Goal: Information Seeking & Learning: Learn about a topic

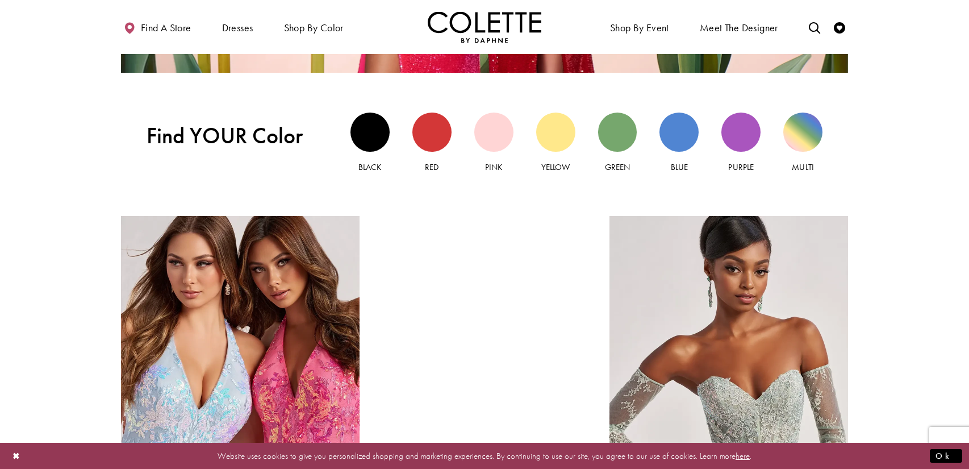
scroll to position [1136, 0]
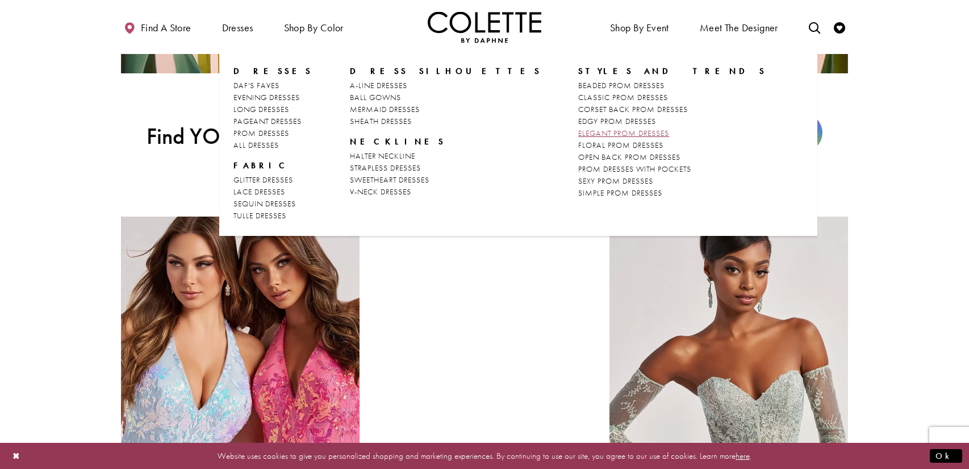
click at [578, 132] on span "ELEGANT PROM DRESSES" at bounding box center [623, 133] width 91 height 10
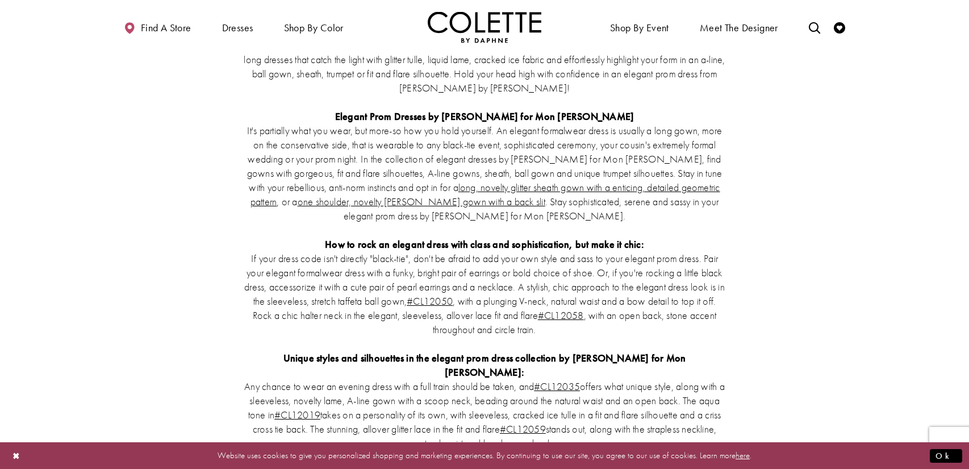
scroll to position [2038, 0]
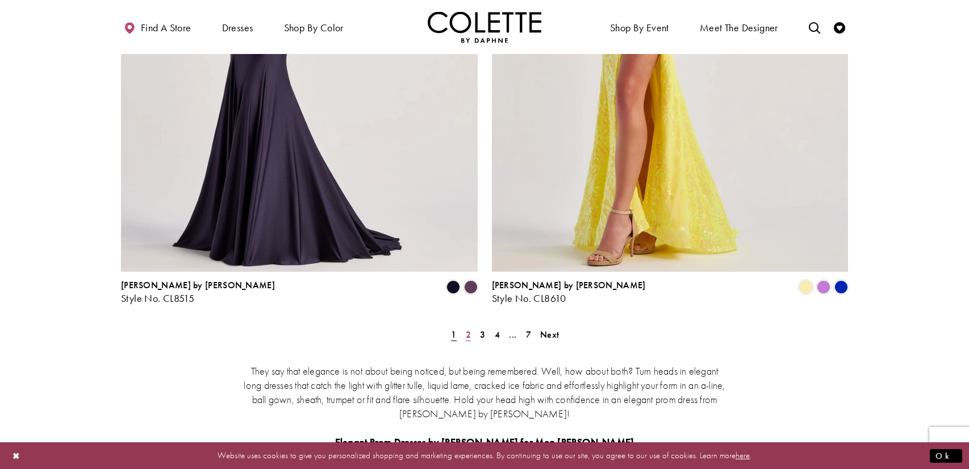
click at [467, 328] on span "2" at bounding box center [468, 334] width 5 height 12
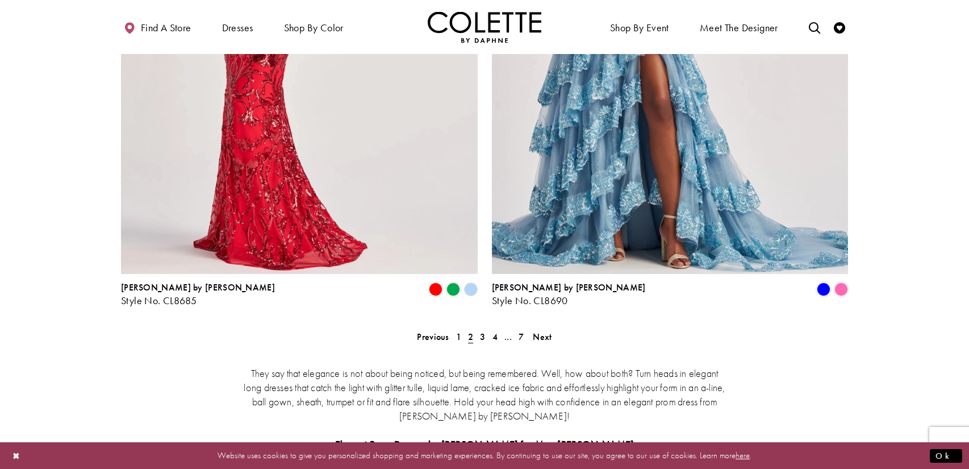
scroll to position [2033, 0]
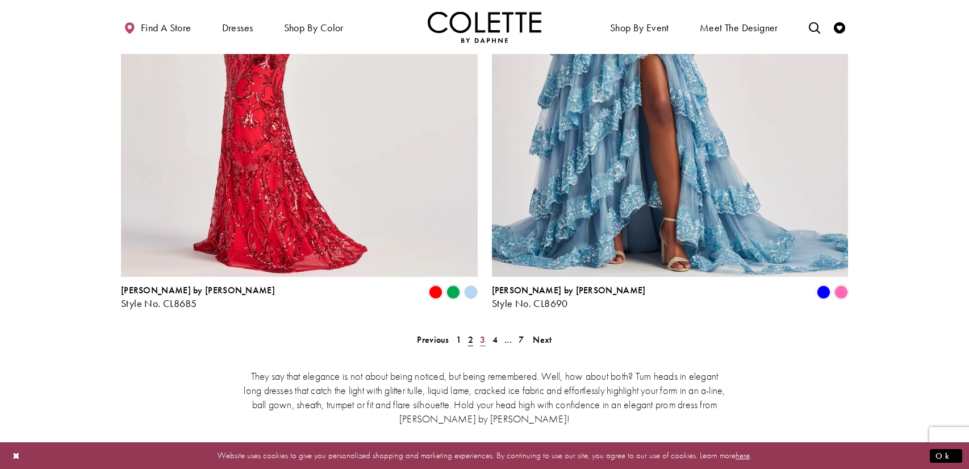
click at [482, 334] on span "3" at bounding box center [482, 340] width 5 height 12
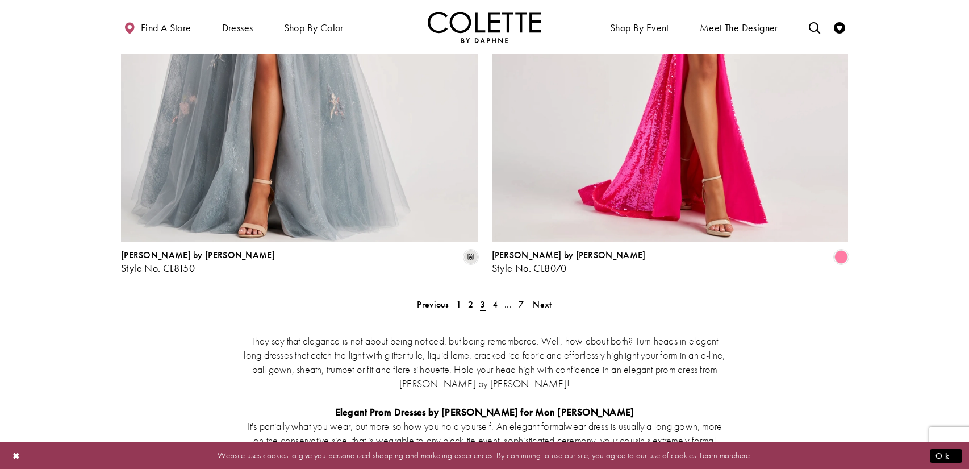
scroll to position [2070, 0]
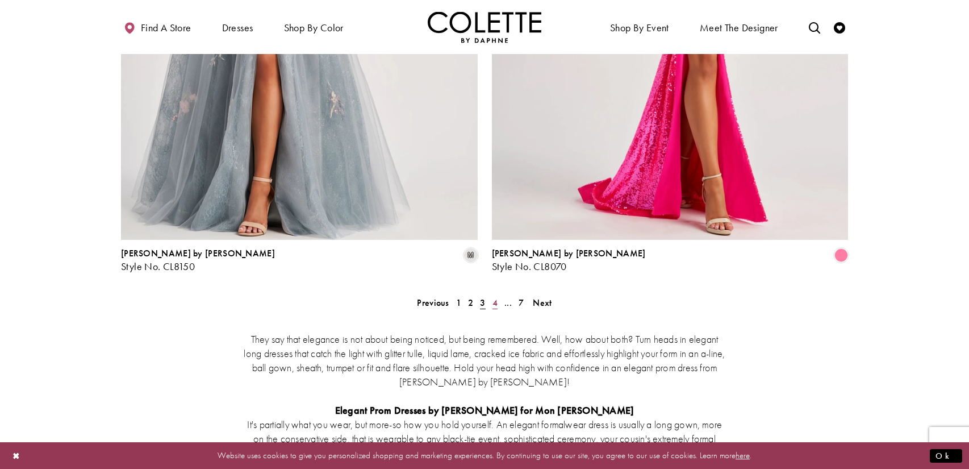
click at [494, 297] on span "4" at bounding box center [495, 303] width 5 height 12
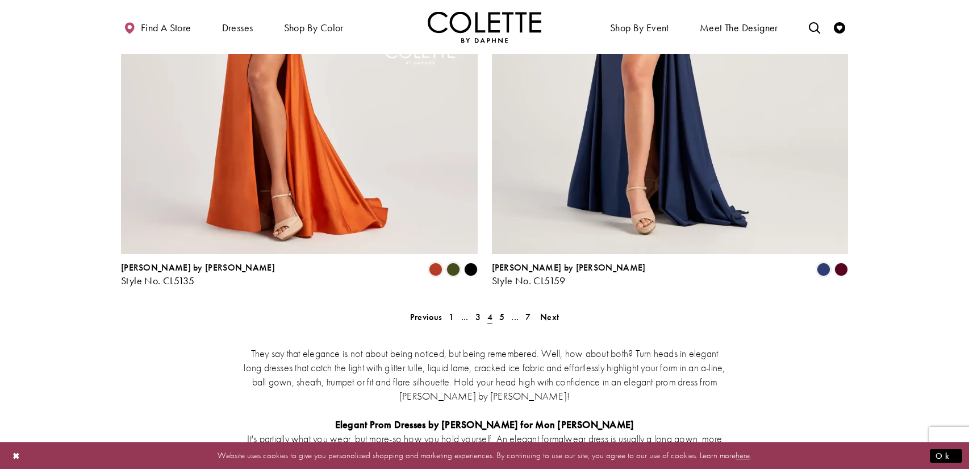
scroll to position [2039, 0]
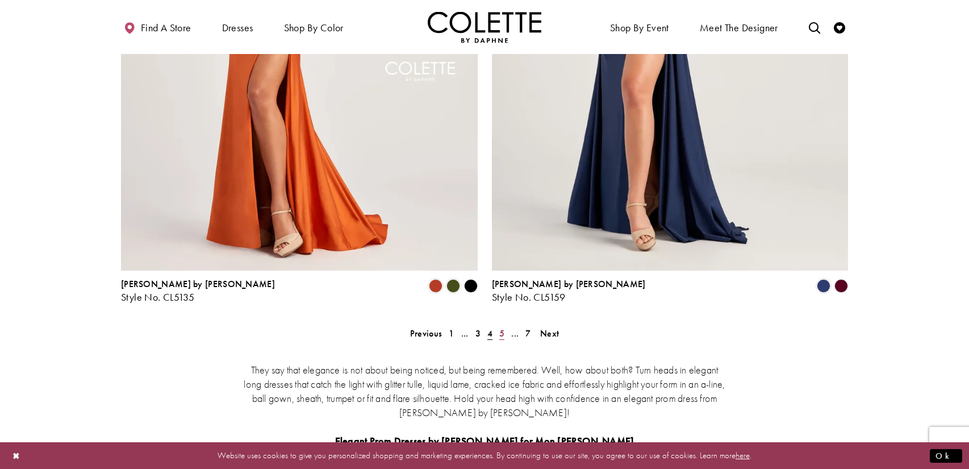
click at [501, 327] on span "5" at bounding box center [501, 333] width 5 height 12
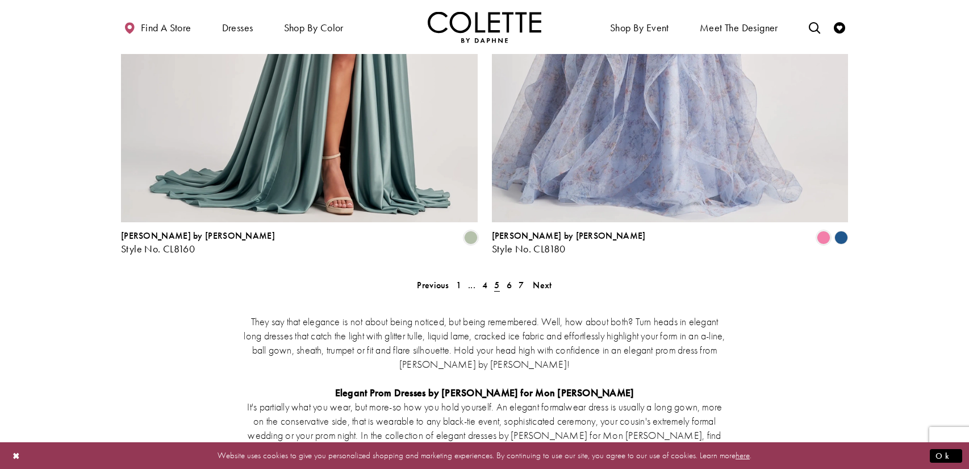
scroll to position [2091, 0]
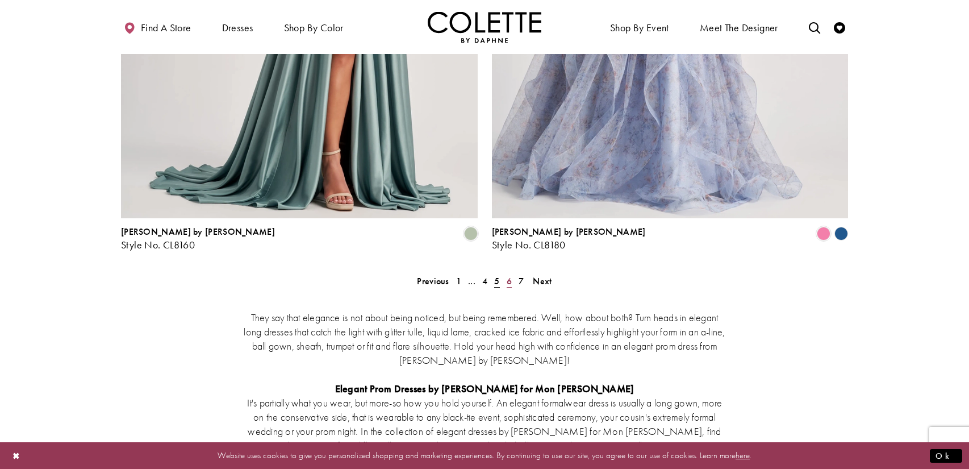
click at [509, 275] on span "6" at bounding box center [509, 281] width 5 height 12
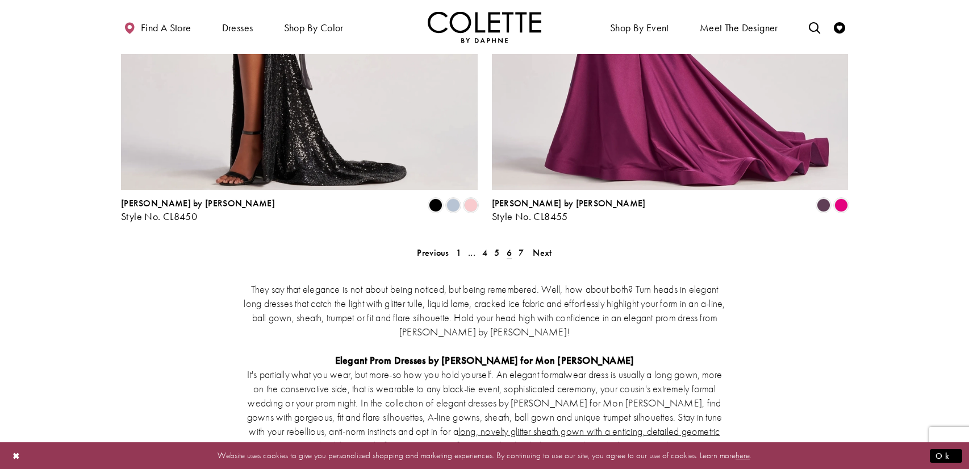
scroll to position [2125, 0]
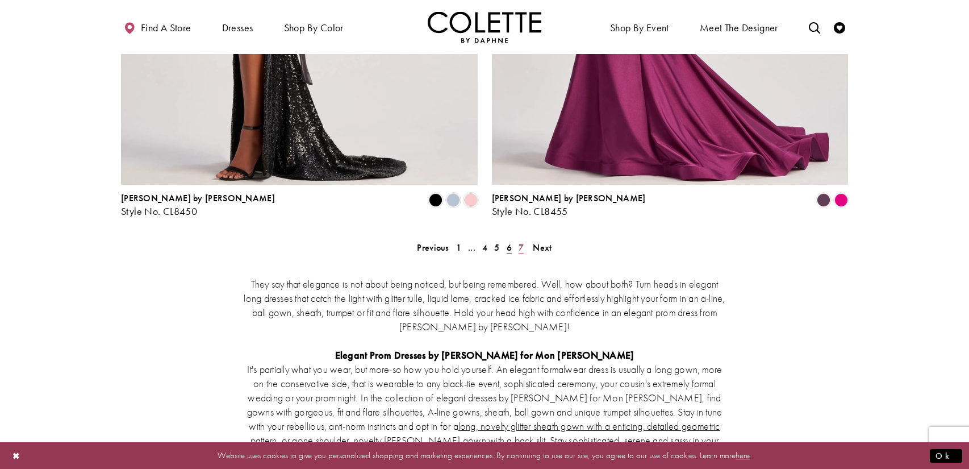
click at [521, 242] on span "7" at bounding box center [521, 248] width 5 height 12
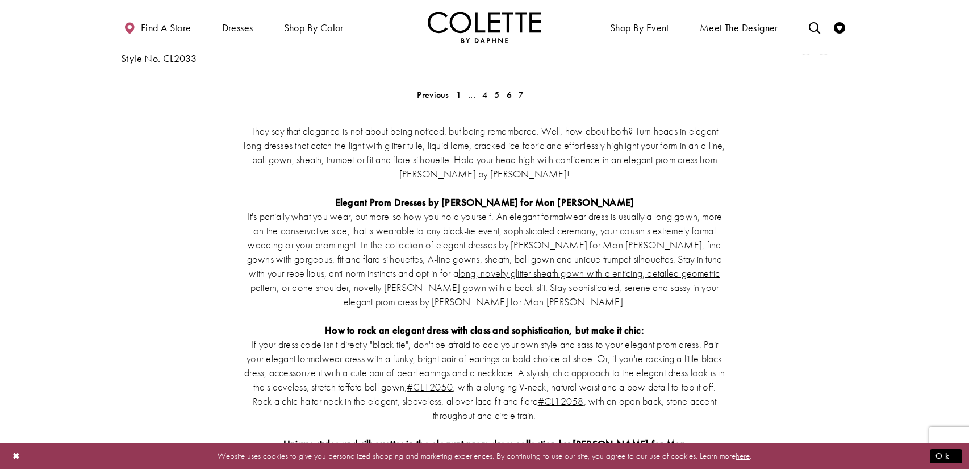
scroll to position [1978, 0]
